Goal: Find specific page/section: Find specific page/section

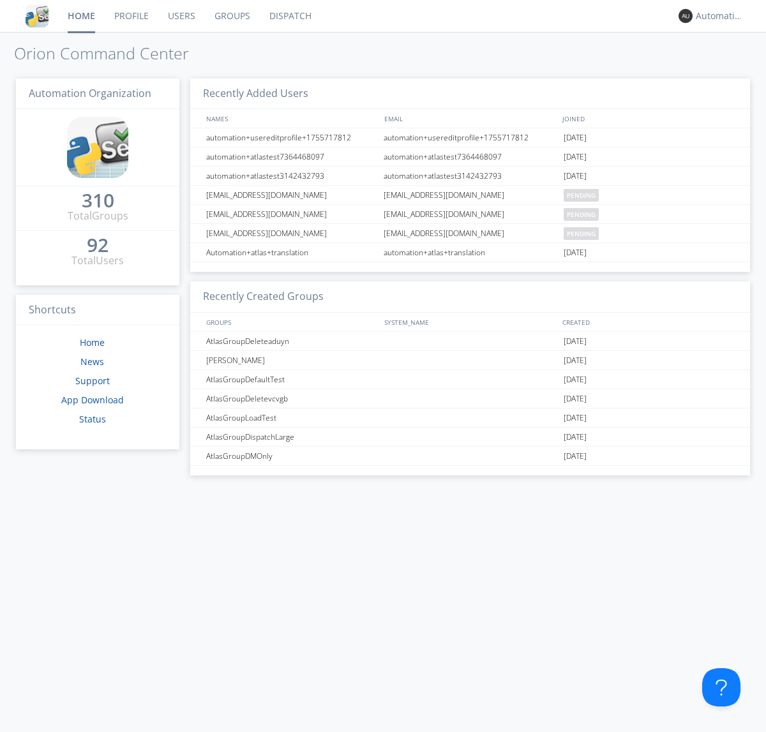
click at [289, 16] on link "Dispatch" at bounding box center [290, 16] width 61 height 32
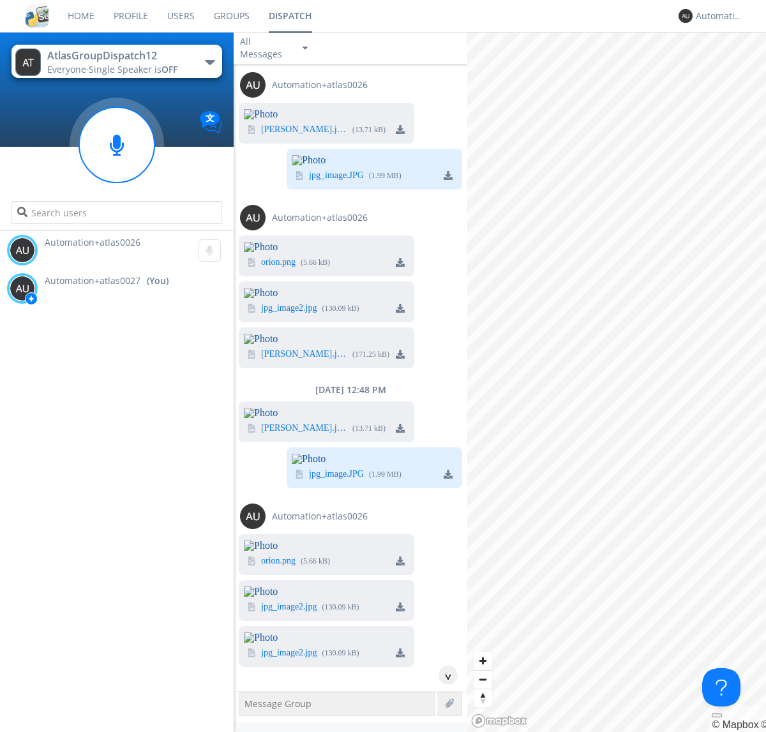
scroll to position [2055, 0]
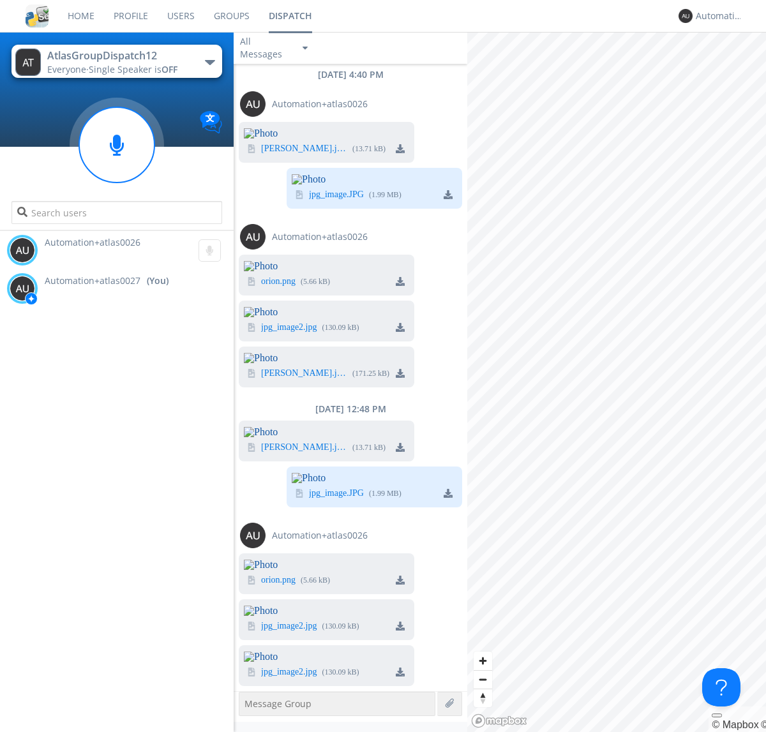
click at [400, 671] on img at bounding box center [400, 672] width 9 height 9
click at [716, 16] on div "Automation+atlas0027" at bounding box center [720, 16] width 48 height 13
